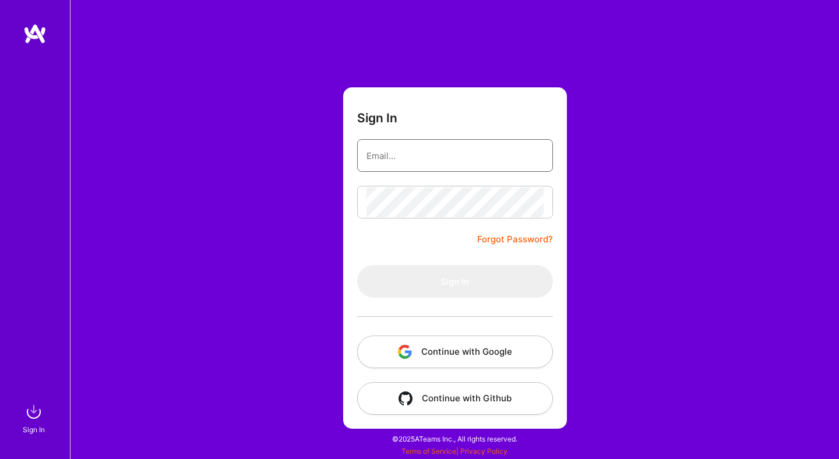
click at [463, 161] on input "email" at bounding box center [454, 156] width 177 height 30
type input "[EMAIL_ADDRESS][DOMAIN_NAME]"
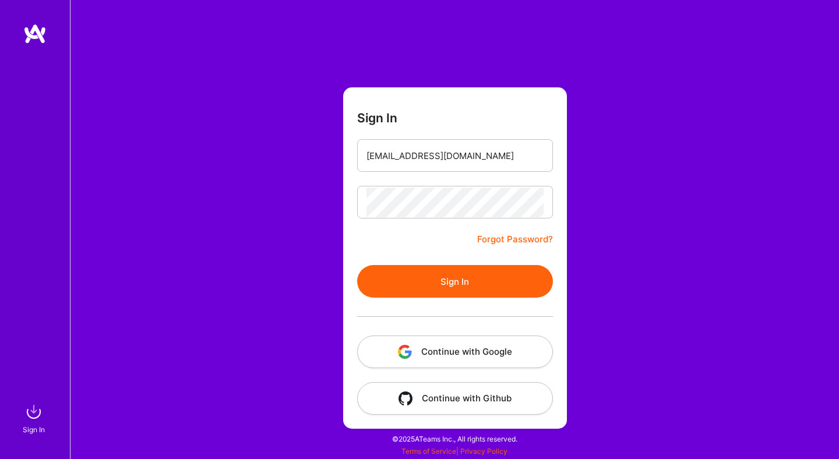
click at [439, 290] on button "Sign In" at bounding box center [455, 281] width 196 height 33
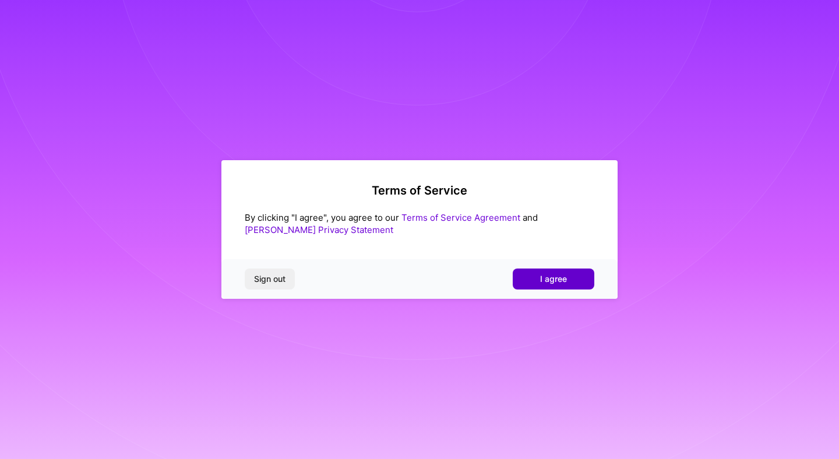
click at [561, 279] on span "I agree" at bounding box center [553, 279] width 27 height 12
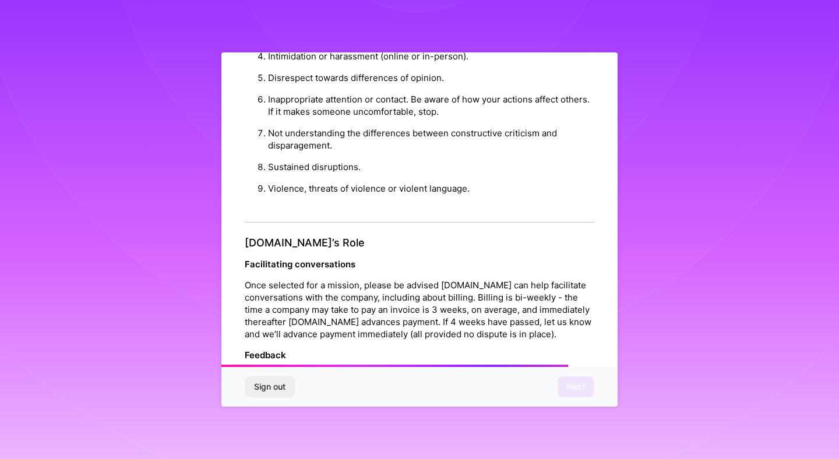
scroll to position [1248, 0]
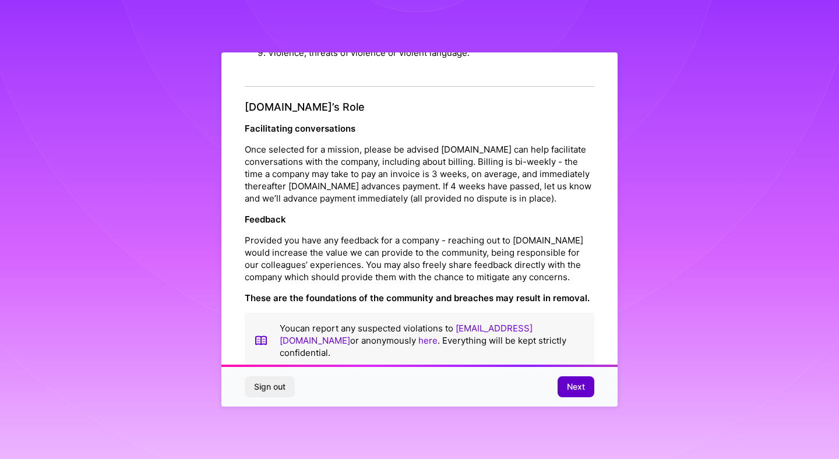
click at [571, 382] on span "Next" at bounding box center [576, 387] width 18 height 12
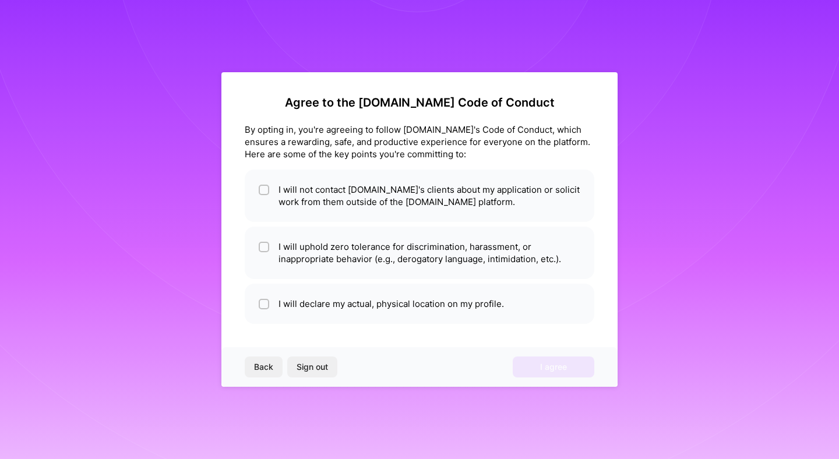
scroll to position [0, 0]
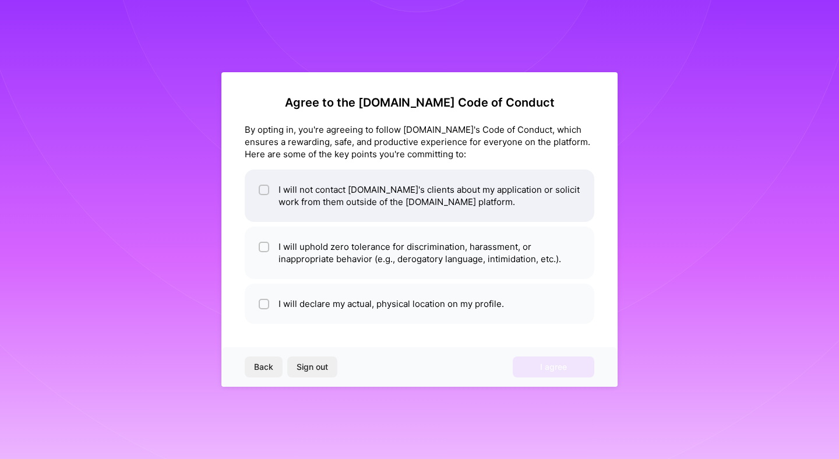
click at [323, 191] on li "I will not contact A.Team's clients about my application or solicit work from t…" at bounding box center [420, 196] width 350 height 52
checkbox input "true"
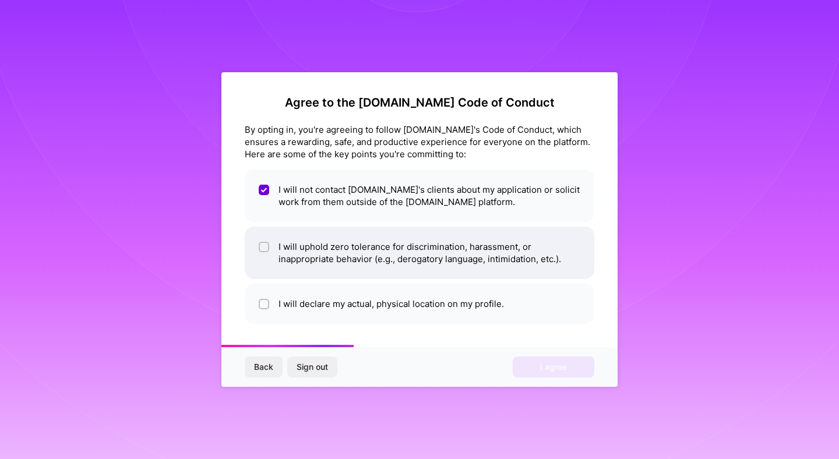
click at [298, 245] on li "I will uphold zero tolerance for discrimination, harassment, or inappropriate b…" at bounding box center [420, 253] width 350 height 52
checkbox input "true"
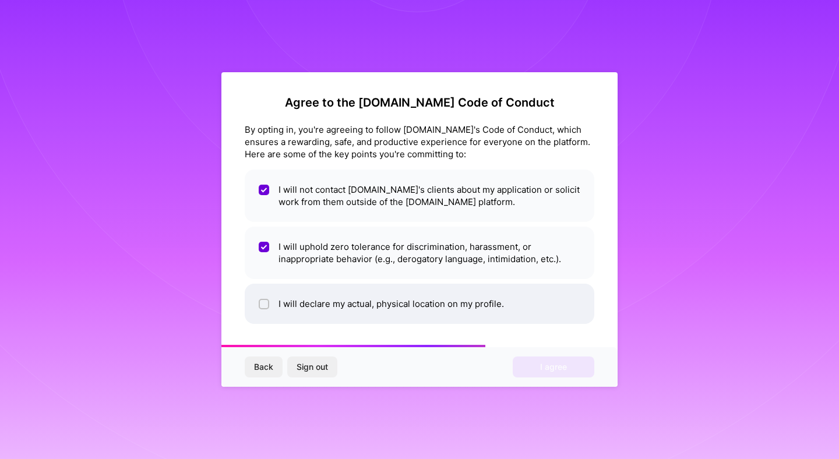
click at [319, 298] on li "I will declare my actual, physical location on my profile." at bounding box center [420, 304] width 350 height 40
checkbox input "true"
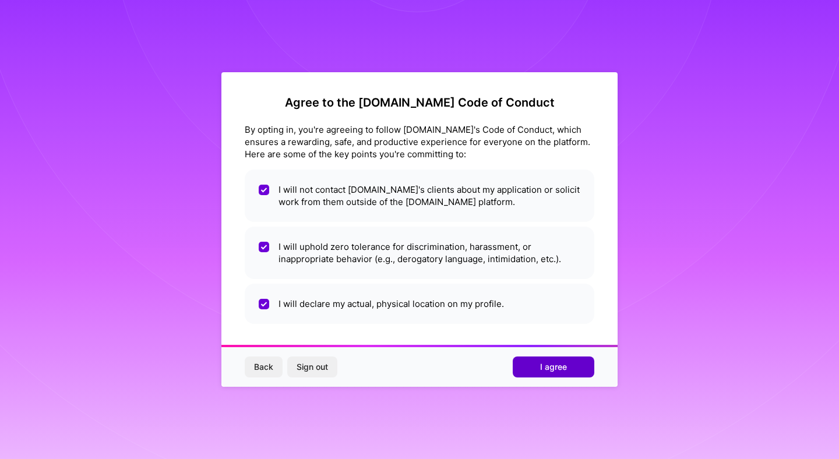
click at [545, 369] on span "I agree" at bounding box center [553, 367] width 27 height 12
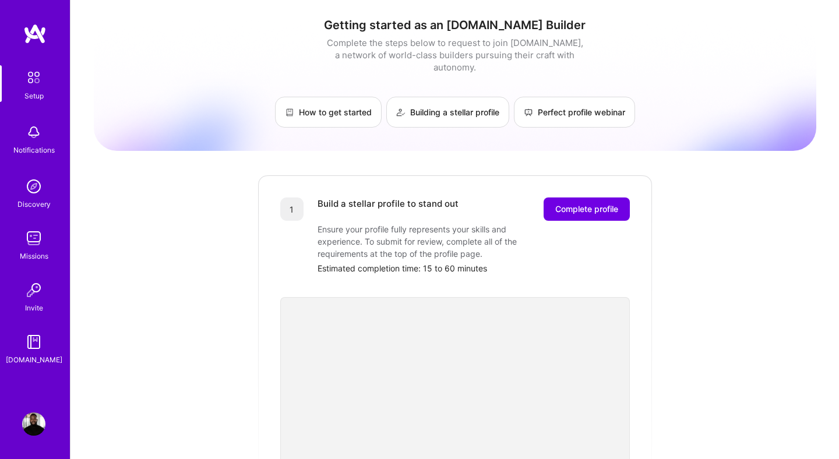
click at [26, 425] on img at bounding box center [33, 423] width 23 height 23
